Goal: Information Seeking & Learning: Learn about a topic

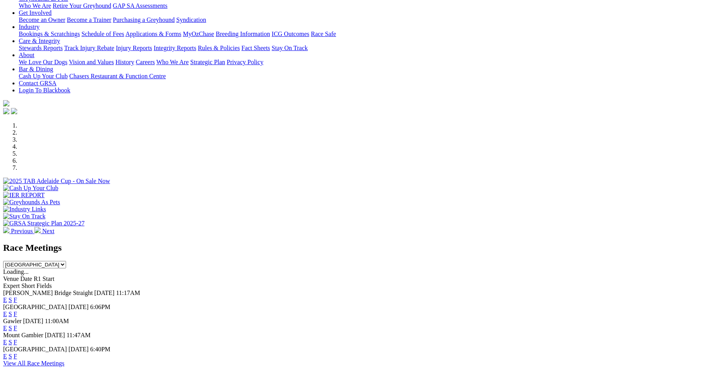
scroll to position [136, 0]
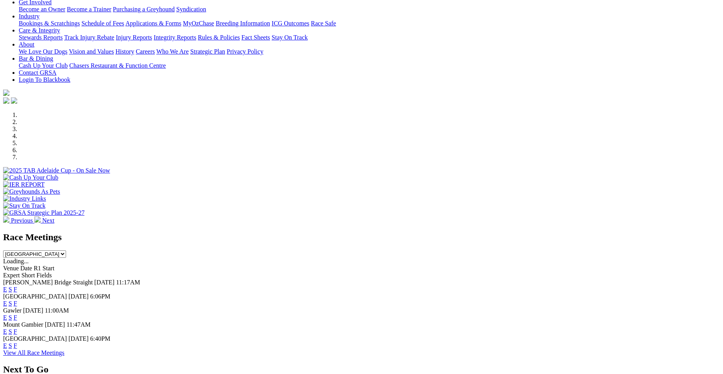
click at [17, 300] on link "F" at bounding box center [16, 303] width 4 height 7
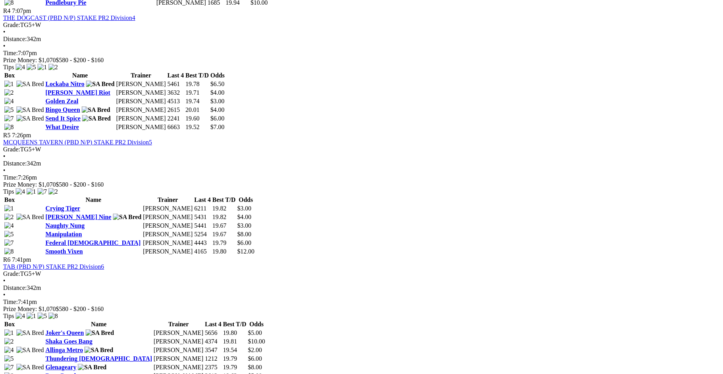
scroll to position [777, 0]
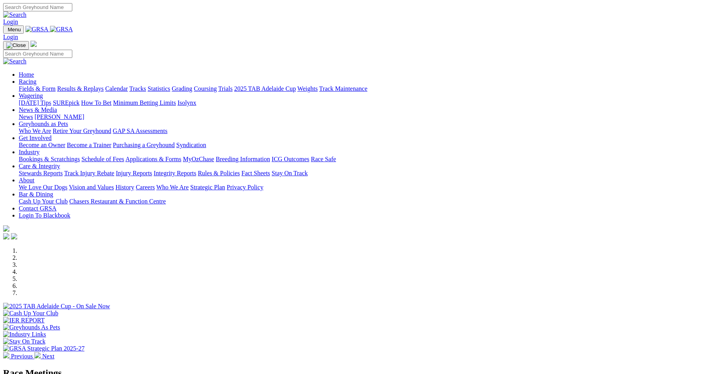
scroll to position [136, 0]
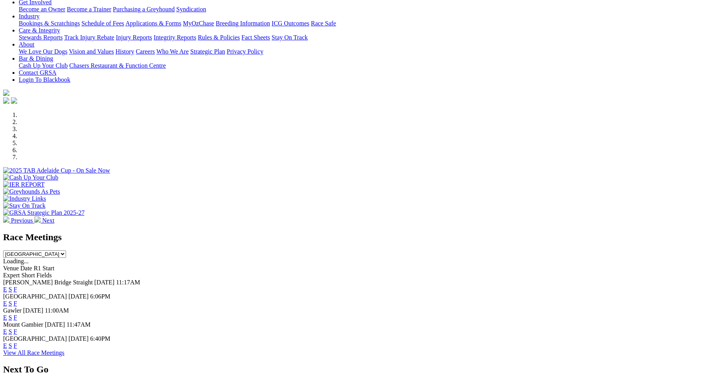
click at [17, 286] on link "F" at bounding box center [16, 289] width 4 height 7
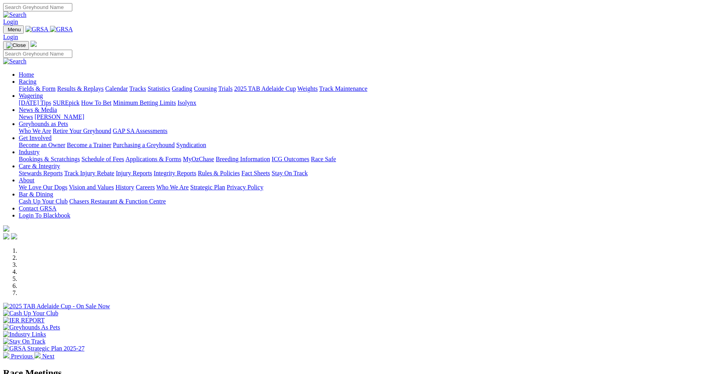
scroll to position [136, 0]
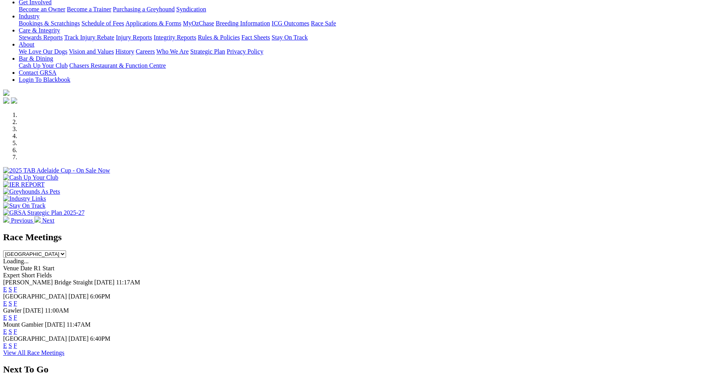
click at [66, 250] on select "South Australia New South Wales Northern Territory Queensland Tasmania Victoria…" at bounding box center [34, 253] width 63 height 7
select select "QLD"
click at [66, 250] on select "South Australia New South Wales Northern Territory Queensland Tasmania Victoria…" at bounding box center [34, 253] width 63 height 7
click at [17, 286] on link "F" at bounding box center [16, 289] width 4 height 7
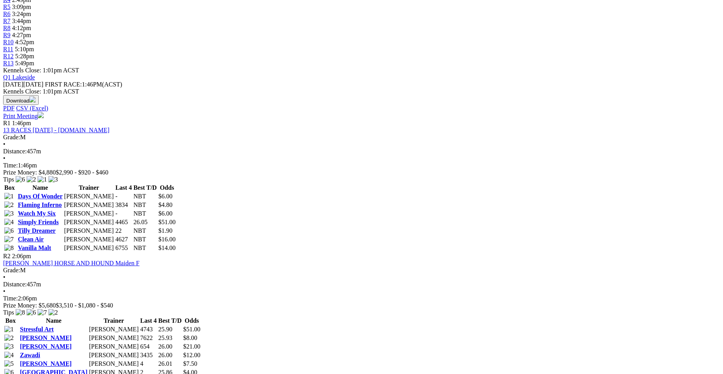
scroll to position [323, 0]
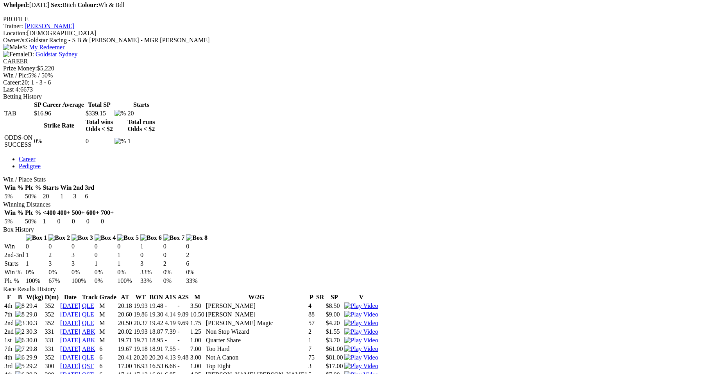
scroll to position [313, 0]
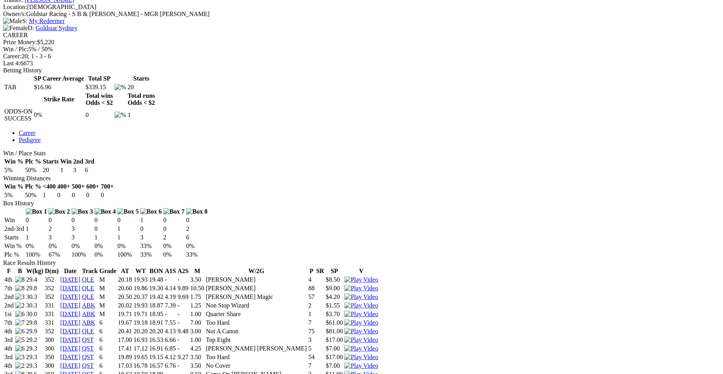
click at [378, 328] on img at bounding box center [361, 331] width 34 height 7
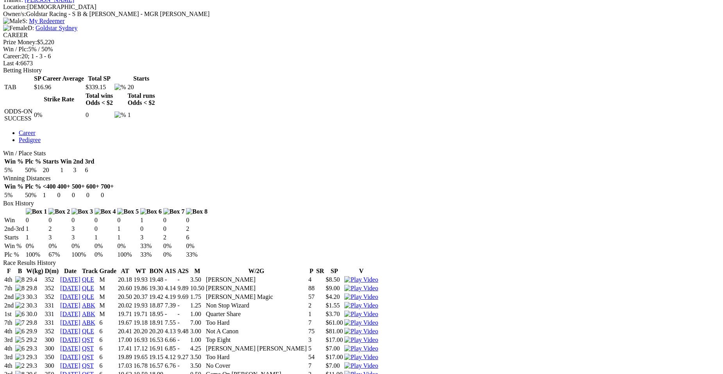
scroll to position [0, 0]
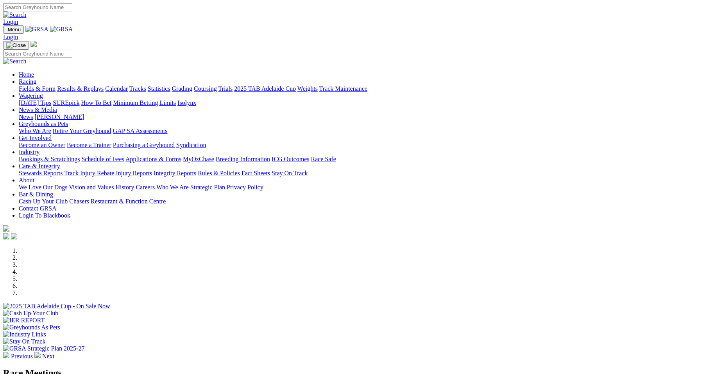
select select "QLD"
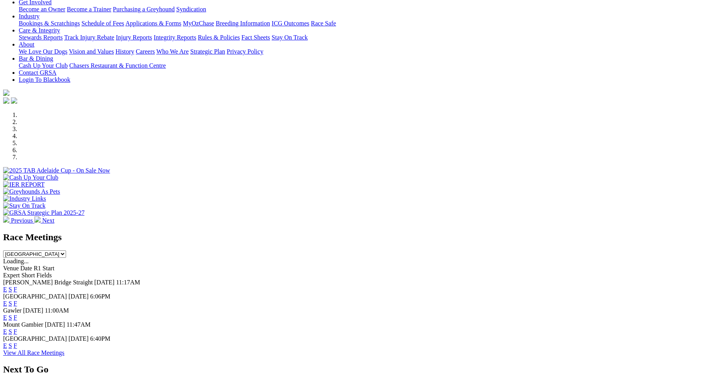
click at [66, 250] on select "[GEOGRAPHIC_DATA] [GEOGRAPHIC_DATA] [GEOGRAPHIC_DATA] [GEOGRAPHIC_DATA] [GEOGRA…" at bounding box center [34, 253] width 63 height 7
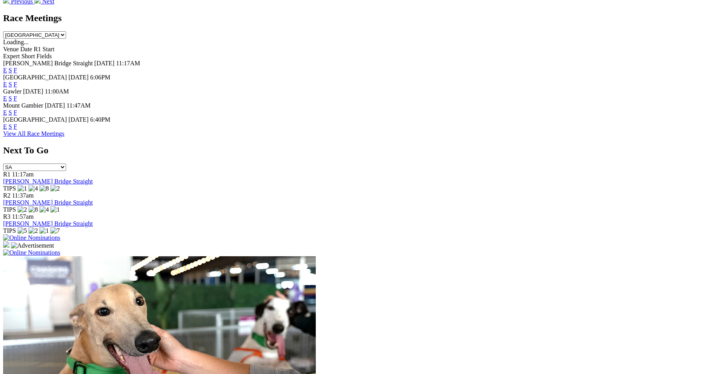
scroll to position [28, 0]
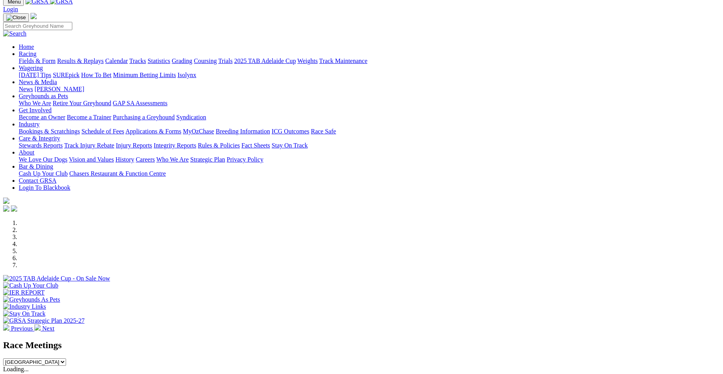
click at [244, 226] on li at bounding box center [369, 222] width 701 height 7
click at [36, 50] on link "Racing" at bounding box center [28, 53] width 18 height 7
click at [66, 358] on select "[GEOGRAPHIC_DATA] [GEOGRAPHIC_DATA] [GEOGRAPHIC_DATA] [GEOGRAPHIC_DATA] [GEOGRA…" at bounding box center [34, 361] width 63 height 7
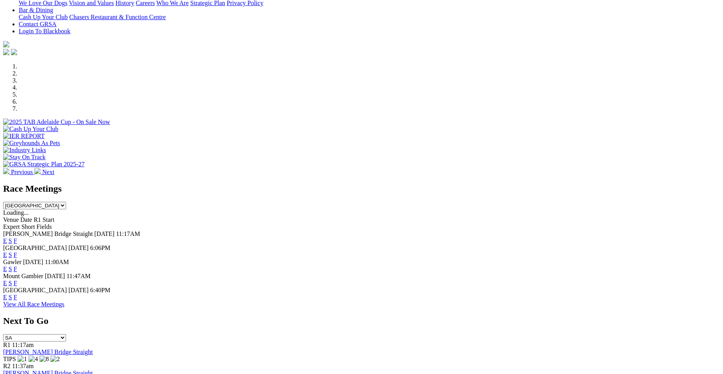
scroll to position [205, 0]
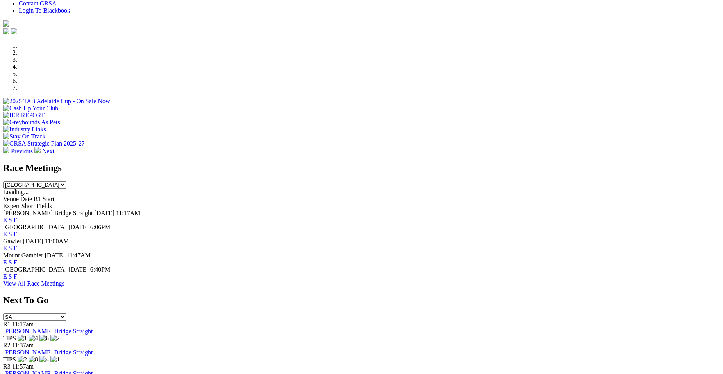
click at [64, 286] on link "View All Race Meetings" at bounding box center [33, 283] width 61 height 7
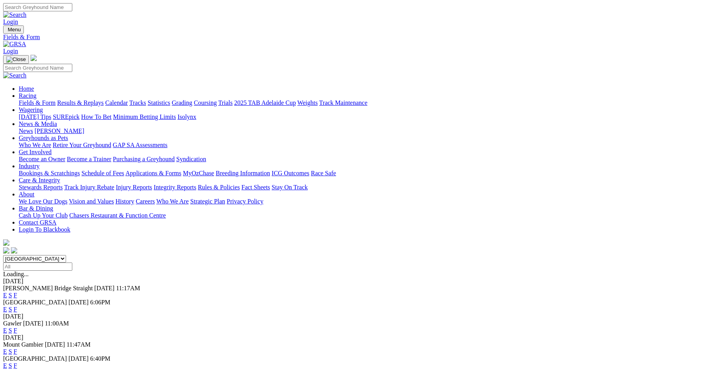
click at [17, 292] on link "F" at bounding box center [16, 295] width 4 height 7
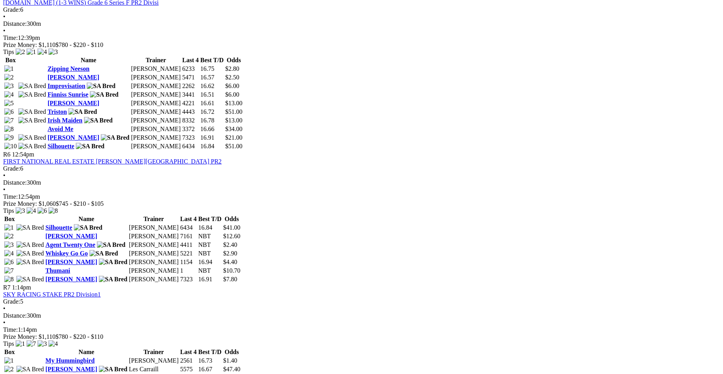
scroll to position [881, 0]
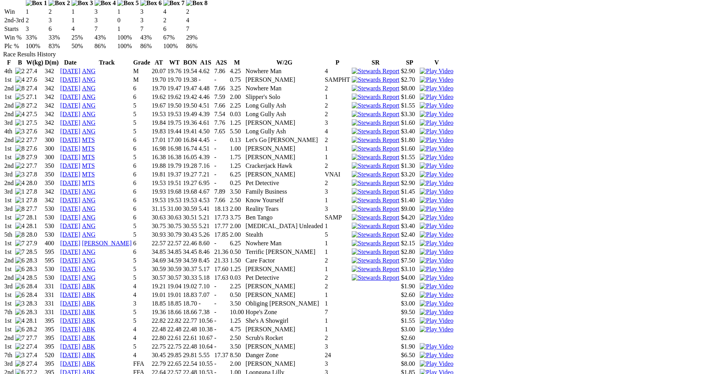
scroll to position [532, 0]
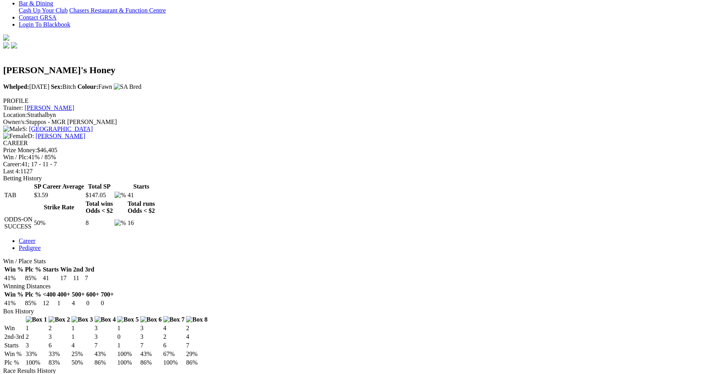
scroll to position [0, 0]
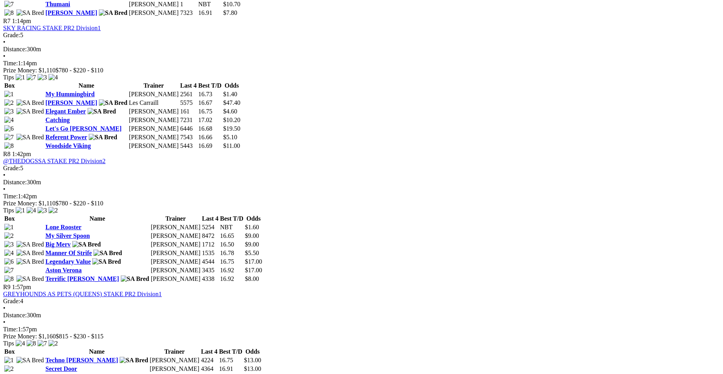
scroll to position [836, 0]
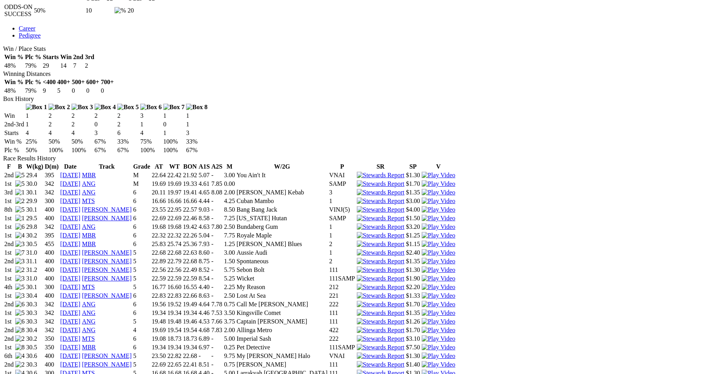
scroll to position [453, 0]
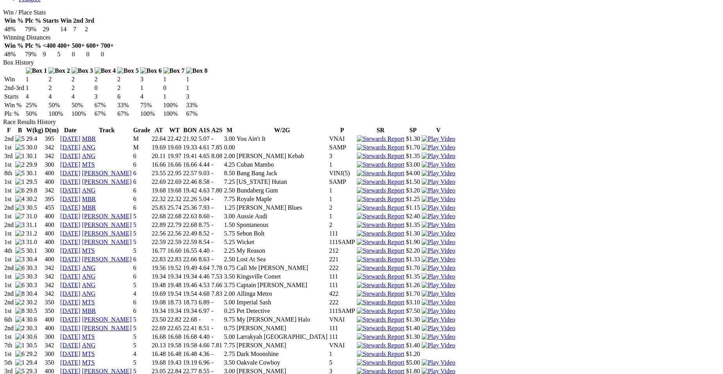
click at [455, 333] on img at bounding box center [439, 336] width 34 height 7
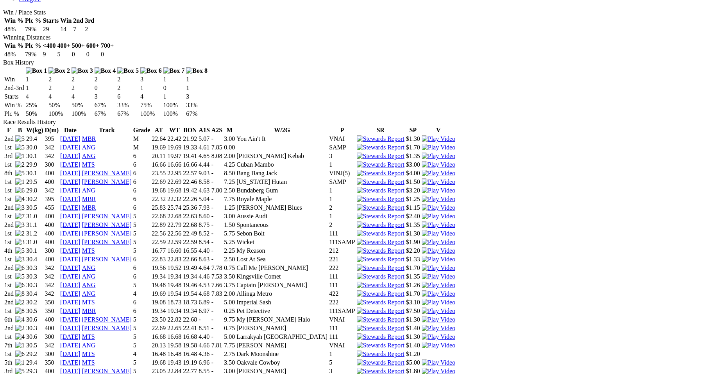
click at [455, 247] on img at bounding box center [439, 250] width 34 height 7
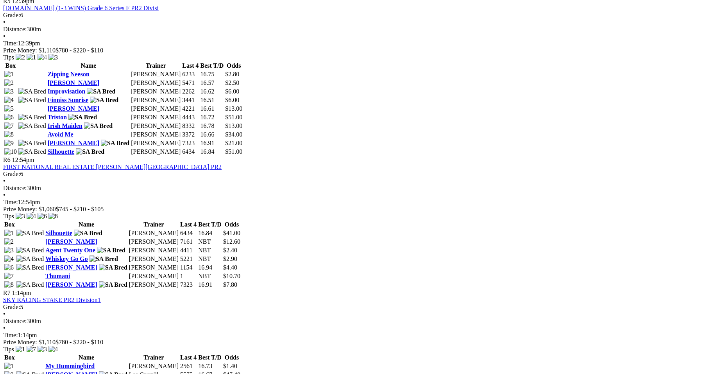
scroll to position [866, 0]
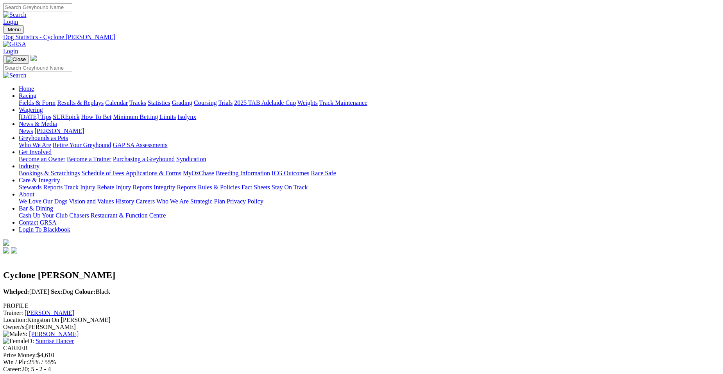
scroll to position [327, 0]
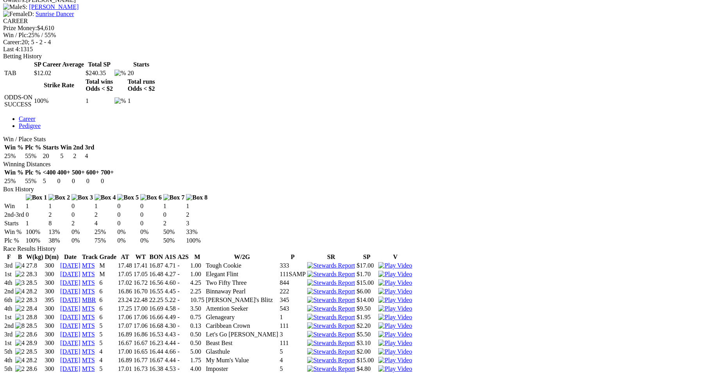
scroll to position [0, 0]
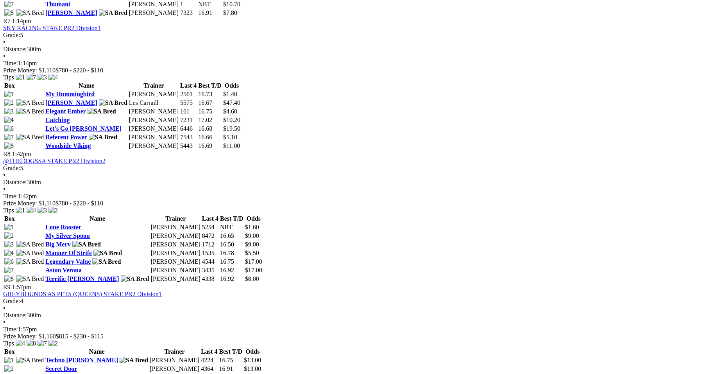
scroll to position [836, 0]
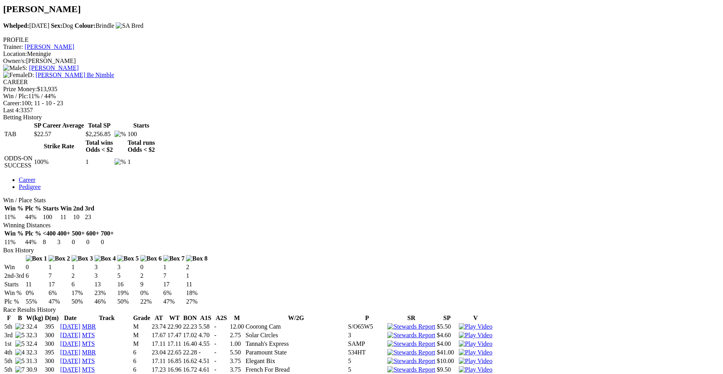
scroll to position [255, 0]
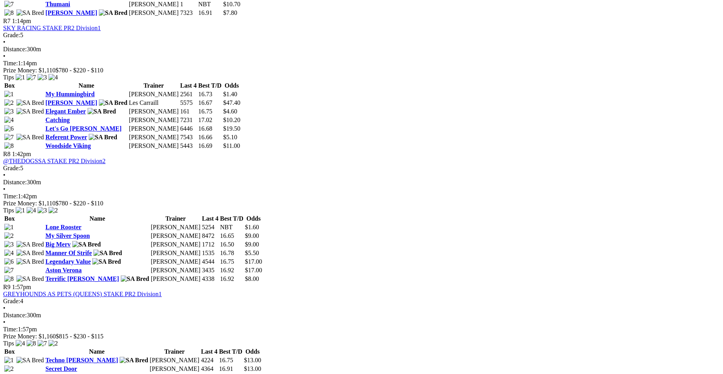
scroll to position [836, 0]
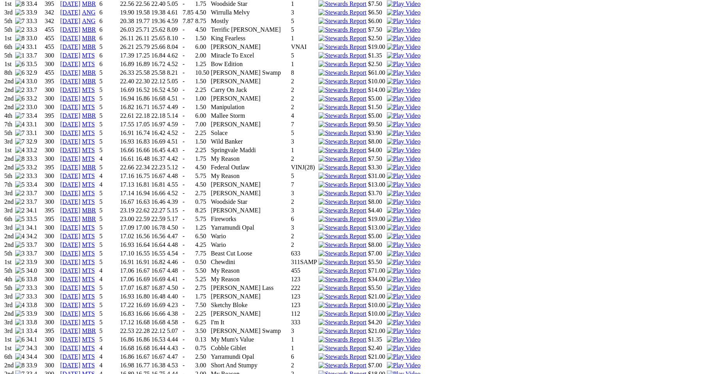
scroll to position [724, 0]
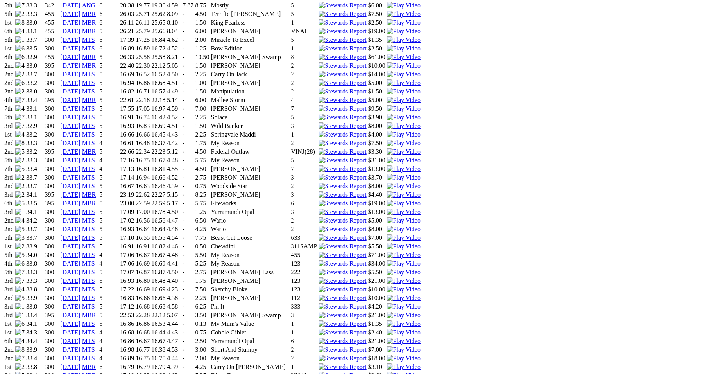
click at [421, 337] on img at bounding box center [404, 340] width 34 height 7
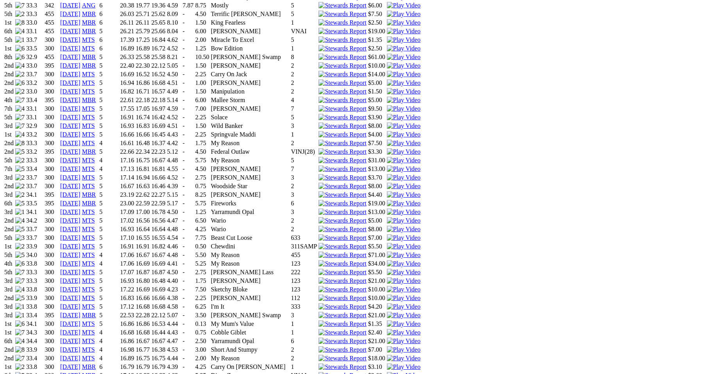
drag, startPoint x: 722, startPoint y: 20, endPoint x: 721, endPoint y: 23, distance: 4.2
drag, startPoint x: 719, startPoint y: 28, endPoint x: 716, endPoint y: 32, distance: 4.5
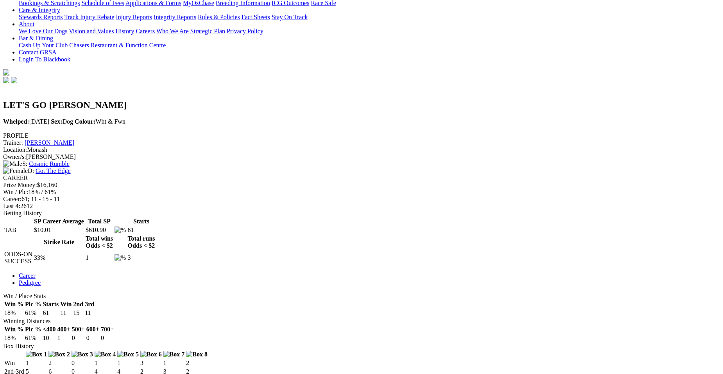
scroll to position [227, 0]
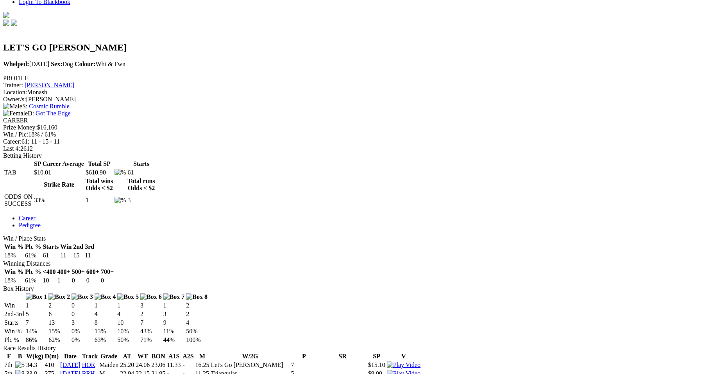
click at [421, 361] on img at bounding box center [404, 364] width 34 height 7
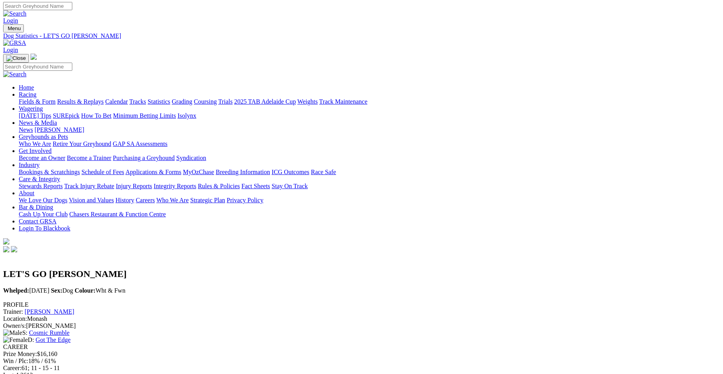
scroll to position [0, 0]
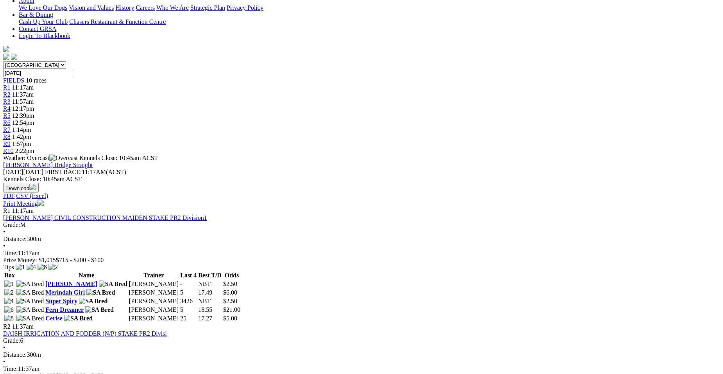
scroll to position [183, 0]
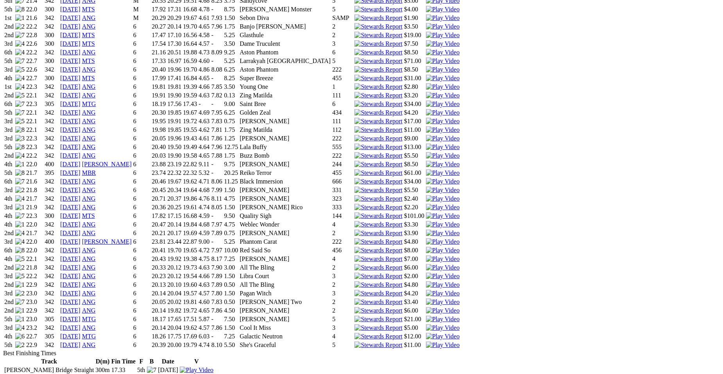
scroll to position [657, 0]
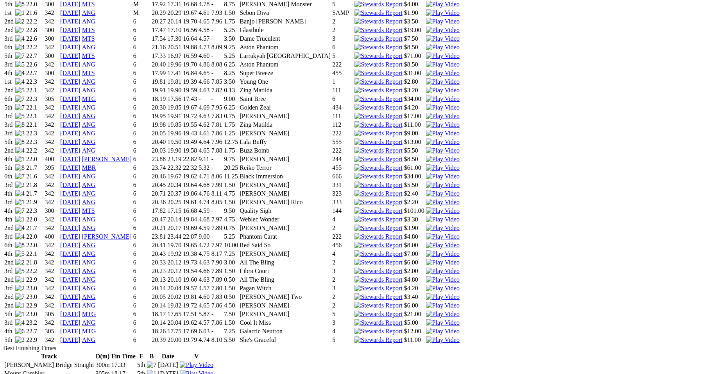
click at [460, 207] on img at bounding box center [443, 210] width 34 height 7
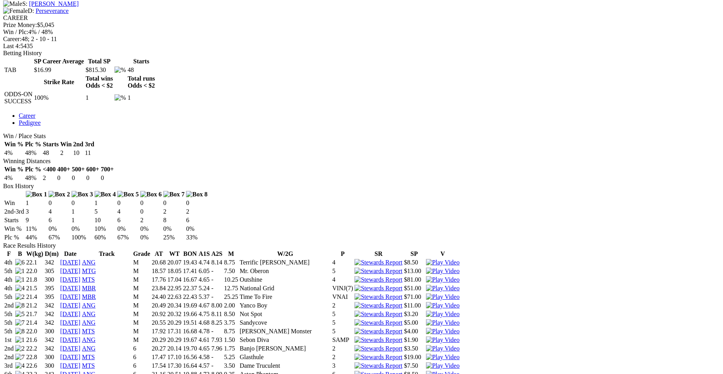
scroll to position [3, 0]
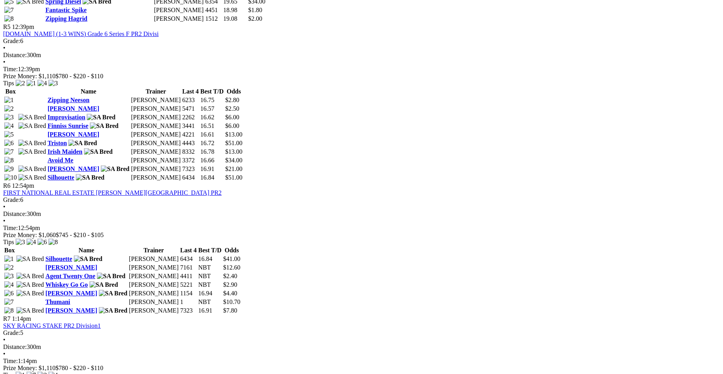
scroll to position [850, 0]
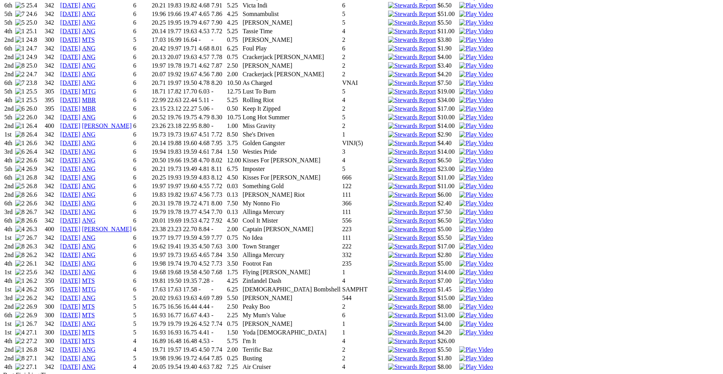
scroll to position [947, 0]
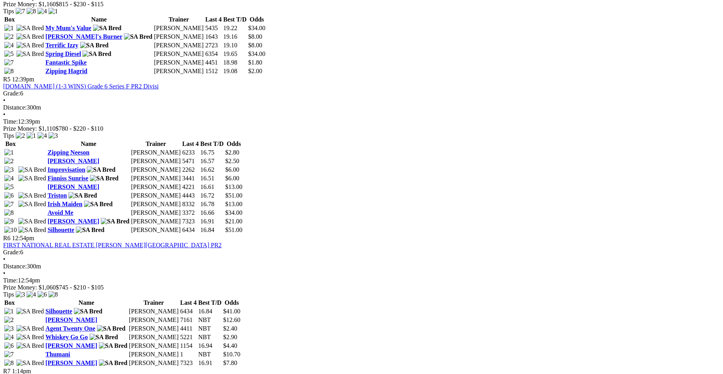
scroll to position [798, 0]
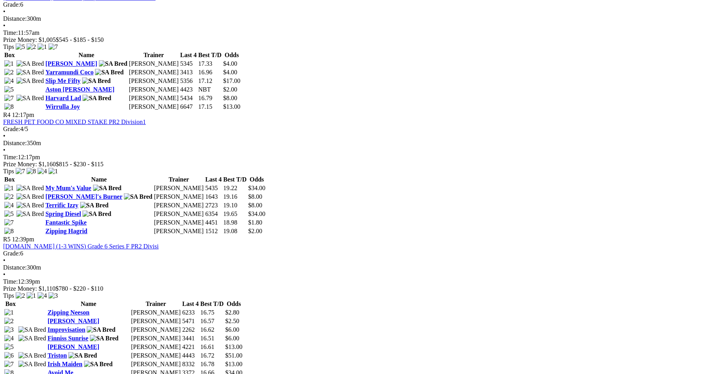
scroll to position [980, 0]
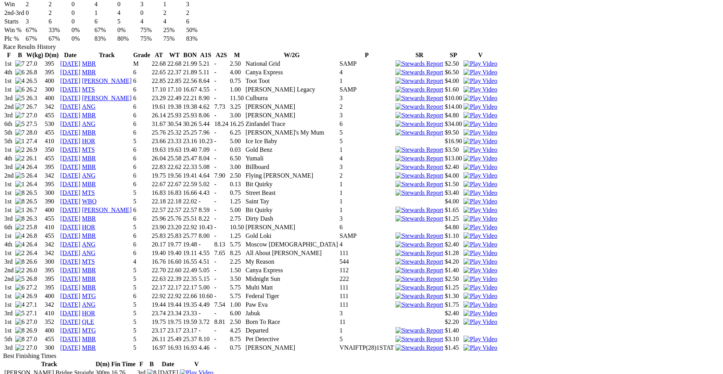
scroll to position [508, 0]
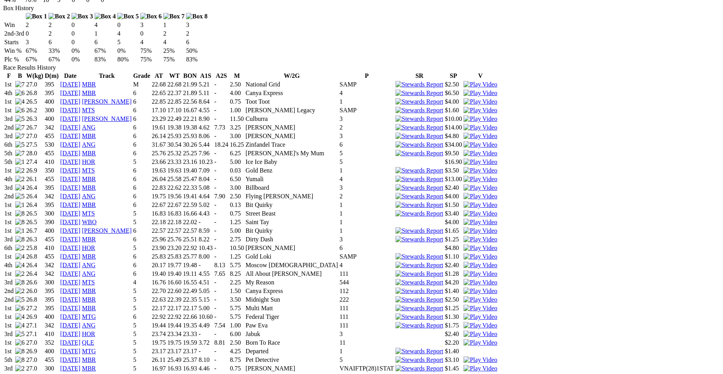
click at [475, 365] on img at bounding box center [481, 368] width 34 height 7
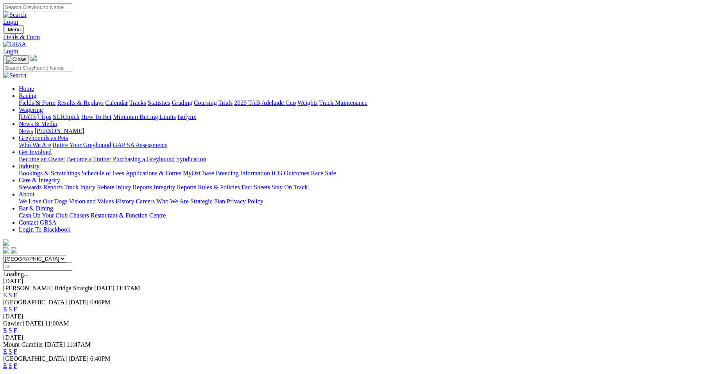
click at [66, 255] on select "[GEOGRAPHIC_DATA] [GEOGRAPHIC_DATA] [GEOGRAPHIC_DATA] [GEOGRAPHIC_DATA] [GEOGRA…" at bounding box center [34, 258] width 63 height 7
select select "QLD"
click at [66, 255] on select "[GEOGRAPHIC_DATA] [GEOGRAPHIC_DATA] [GEOGRAPHIC_DATA] [GEOGRAPHIC_DATA] [GEOGRA…" at bounding box center [34, 258] width 63 height 7
click at [17, 292] on link "F" at bounding box center [16, 295] width 4 height 7
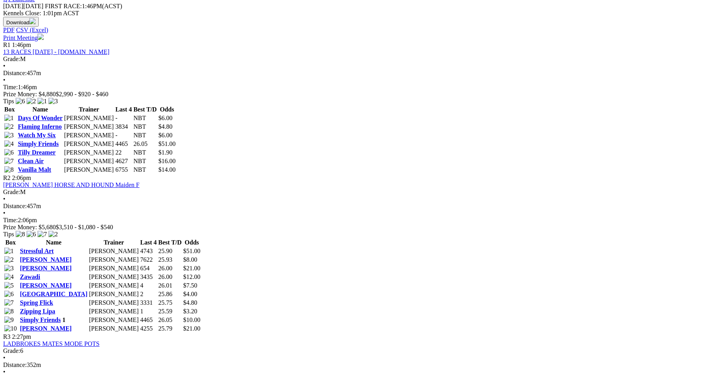
scroll to position [391, 0]
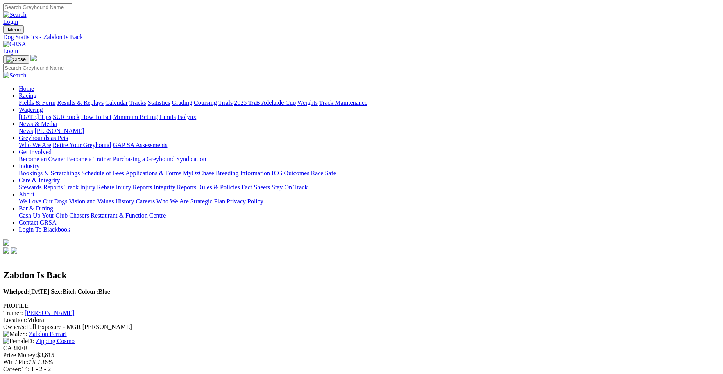
scroll to position [327, 0]
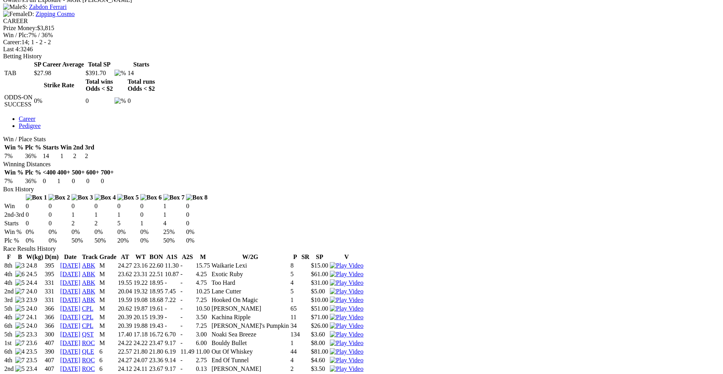
click at [363, 373] on img at bounding box center [347, 377] width 34 height 7
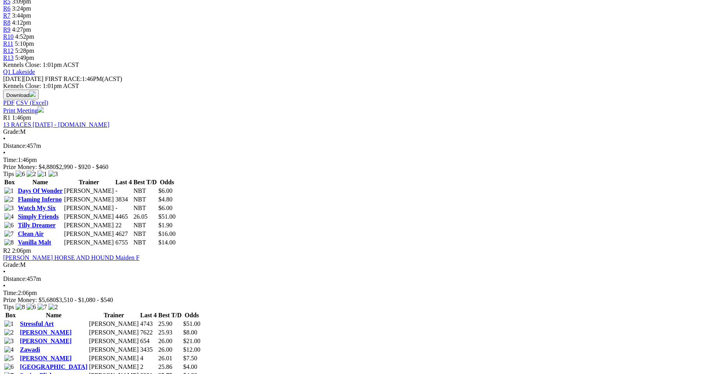
scroll to position [344, 0]
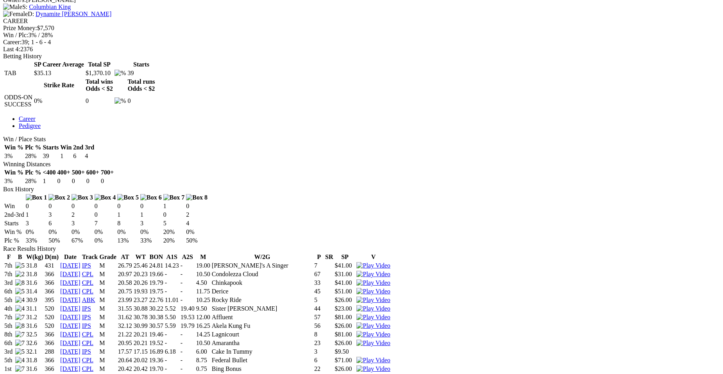
scroll to position [653, 0]
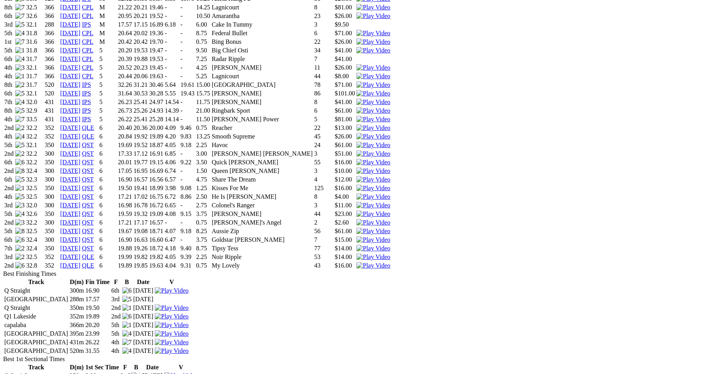
click at [390, 262] on img at bounding box center [373, 265] width 34 height 7
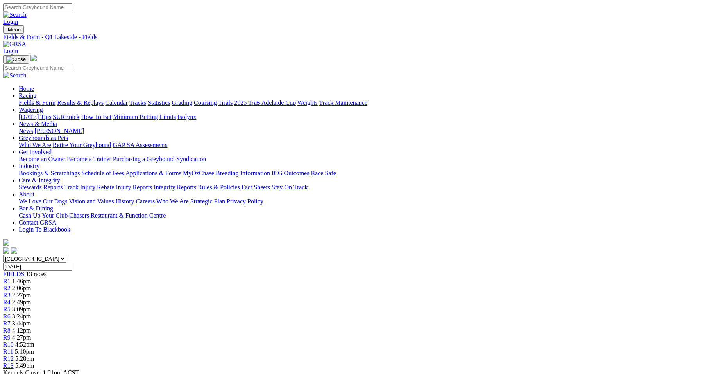
scroll to position [327, 0]
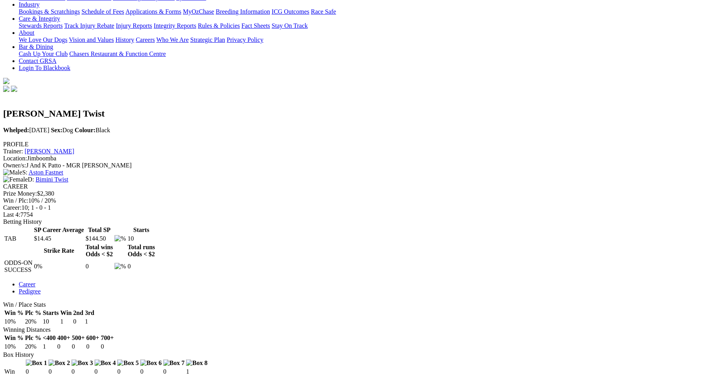
scroll to position [188, 0]
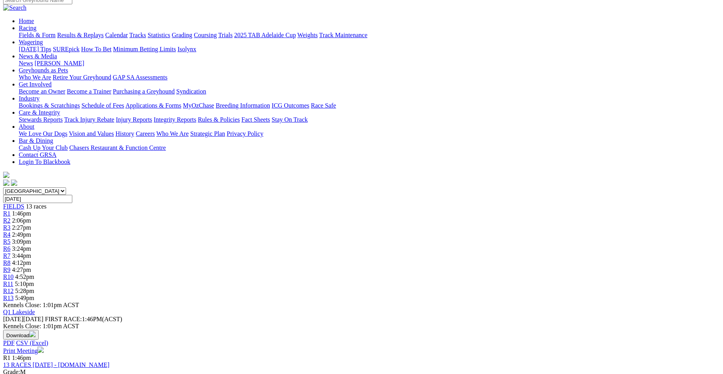
scroll to position [83, 0]
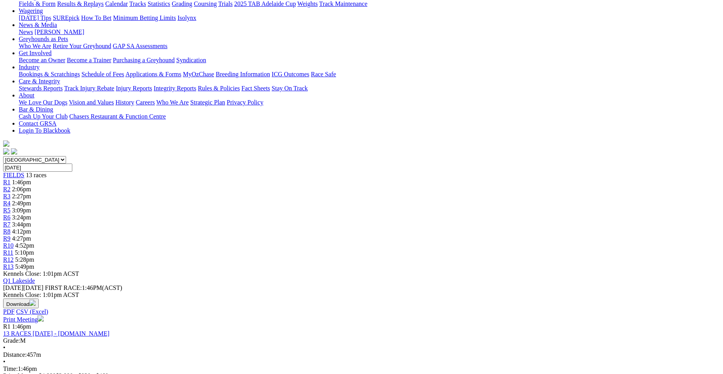
scroll to position [130, 0]
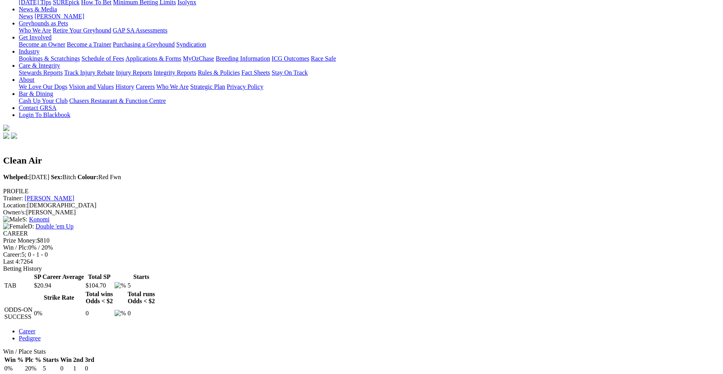
scroll to position [141, 0]
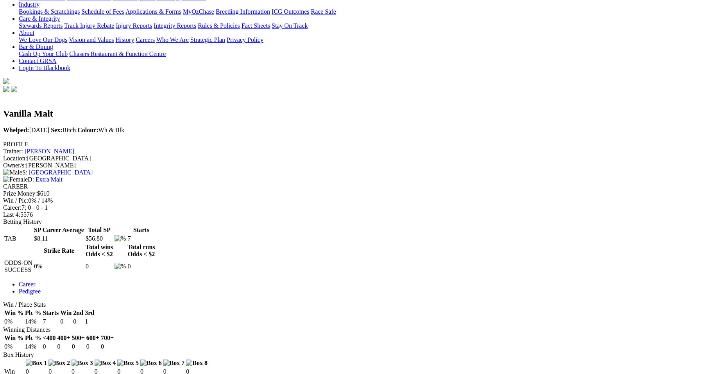
scroll to position [177, 0]
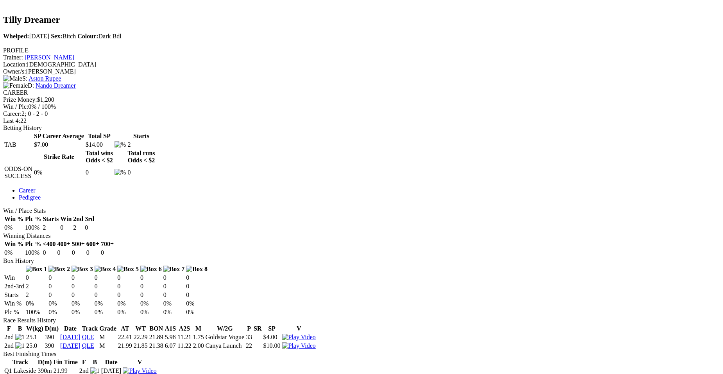
scroll to position [271, 0]
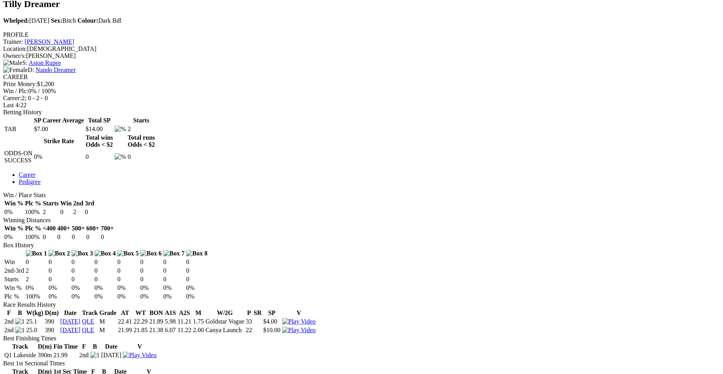
click at [316, 326] on img at bounding box center [299, 329] width 34 height 7
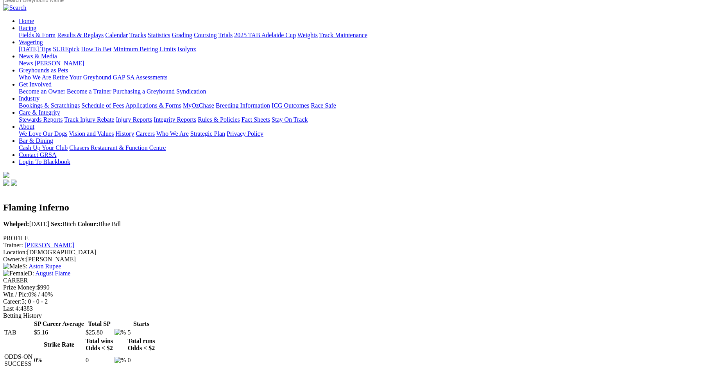
scroll to position [78, 0]
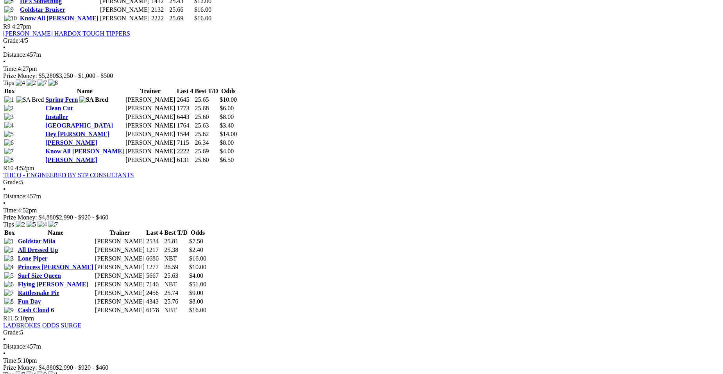
scroll to position [1808, 0]
